Goal: Information Seeking & Learning: Understand process/instructions

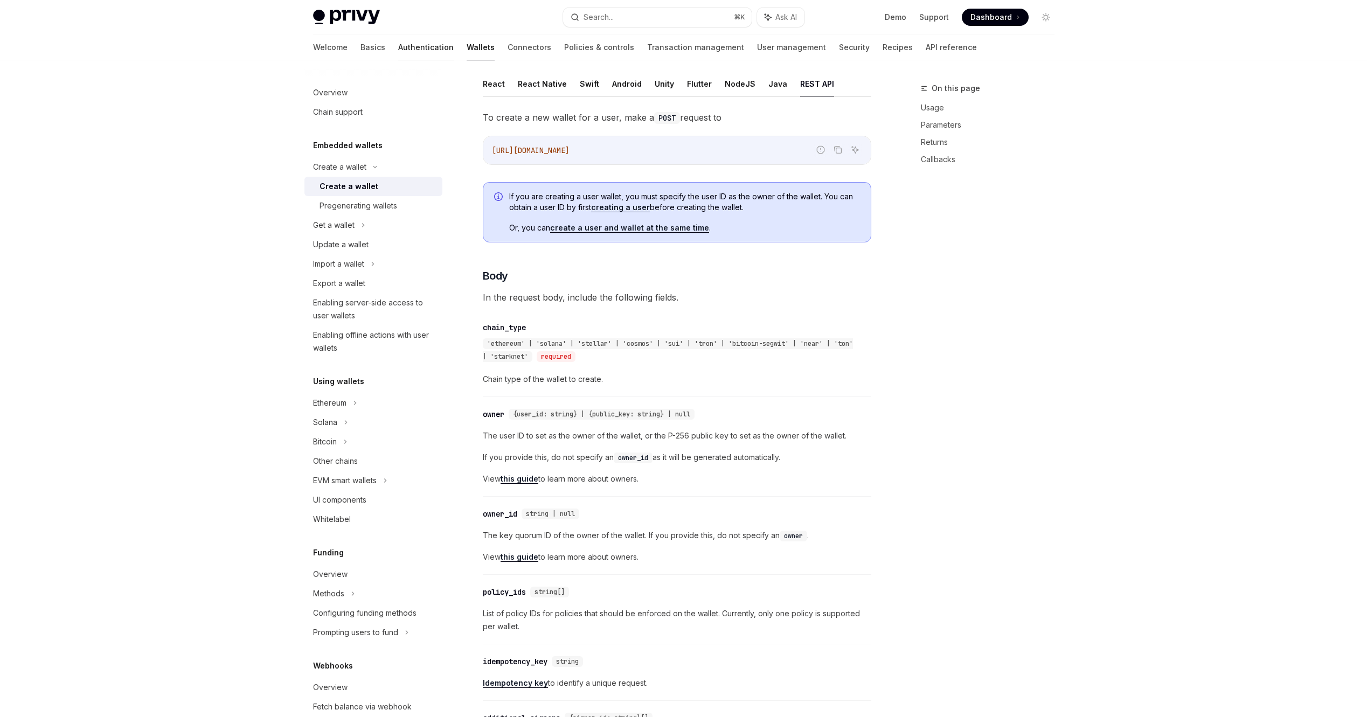
click at [398, 40] on link "Authentication" at bounding box center [426, 47] width 56 height 26
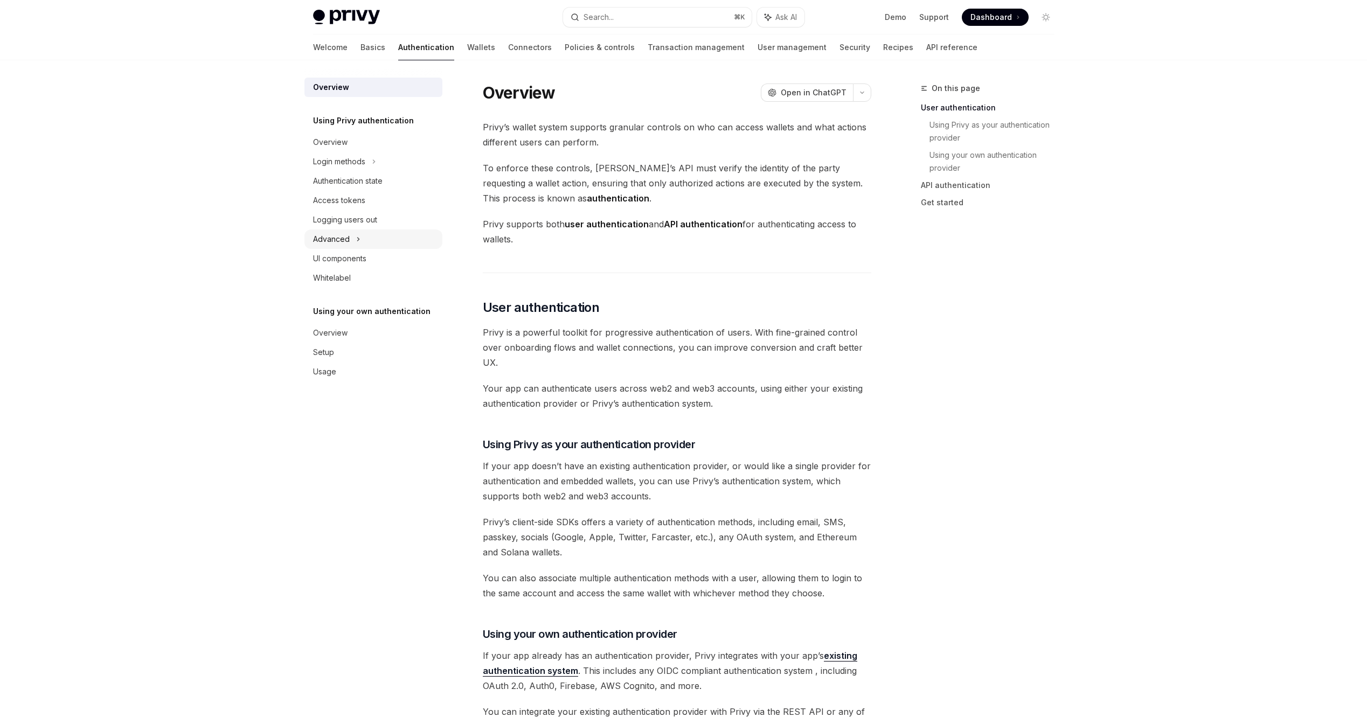
click at [358, 236] on icon at bounding box center [358, 239] width 4 height 13
click at [467, 45] on link "Wallets" at bounding box center [481, 47] width 28 height 26
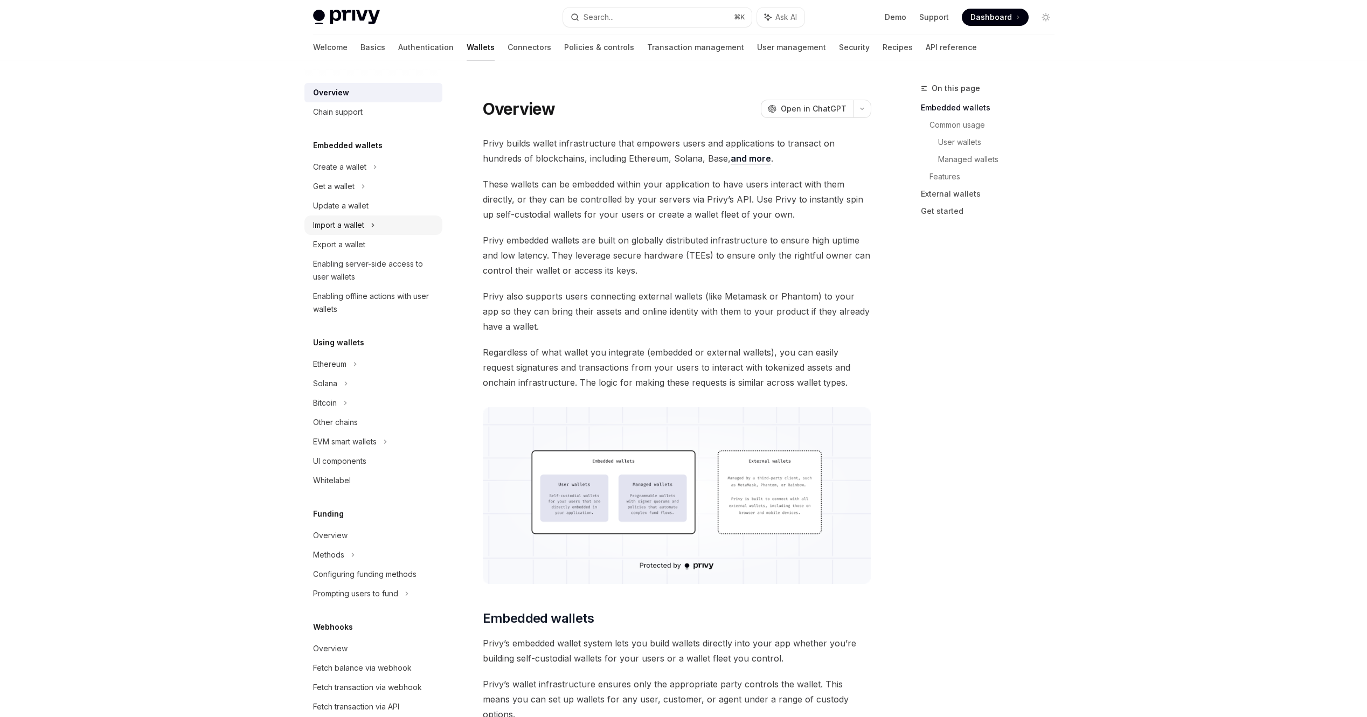
click at [373, 224] on icon at bounding box center [373, 225] width 4 height 13
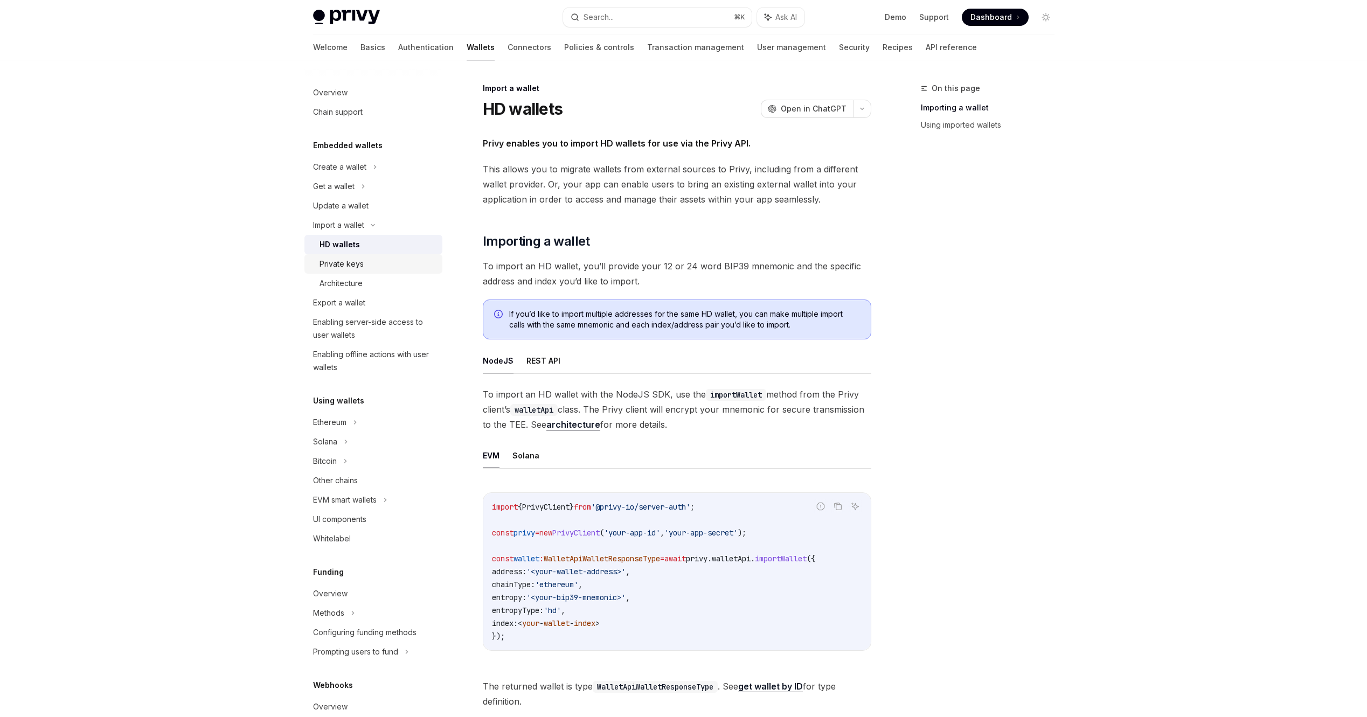
click at [351, 268] on div "Private keys" at bounding box center [342, 264] width 44 height 13
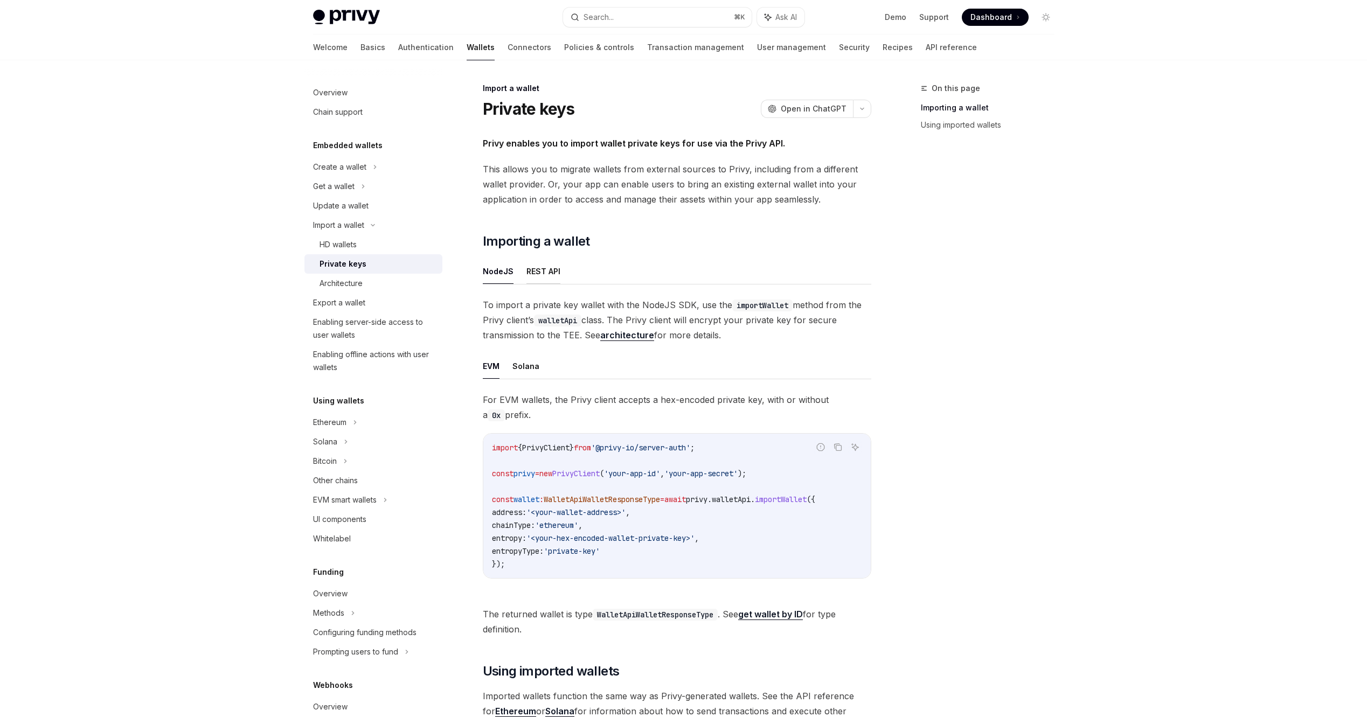
click at [540, 277] on button "REST API" at bounding box center [544, 271] width 34 height 25
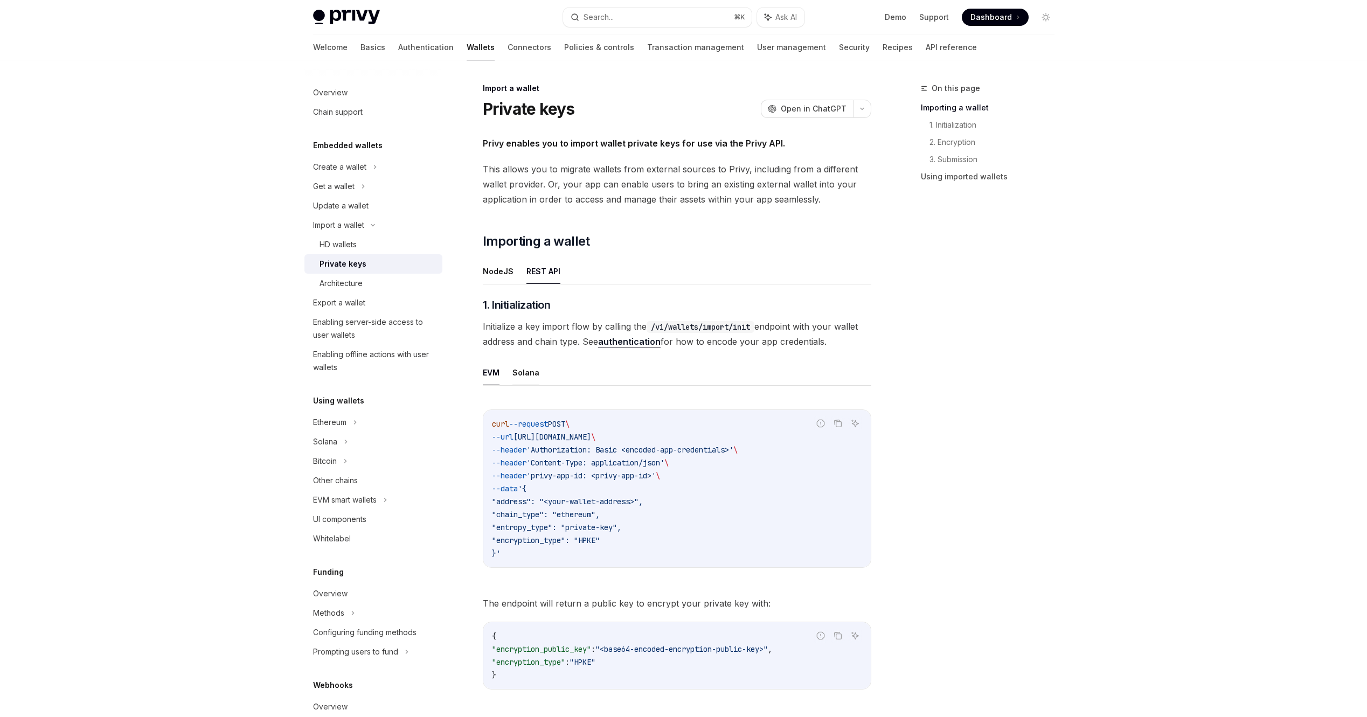
click at [526, 367] on button "Solana" at bounding box center [526, 372] width 27 height 25
type textarea "*"
